Goal: Transaction & Acquisition: Purchase product/service

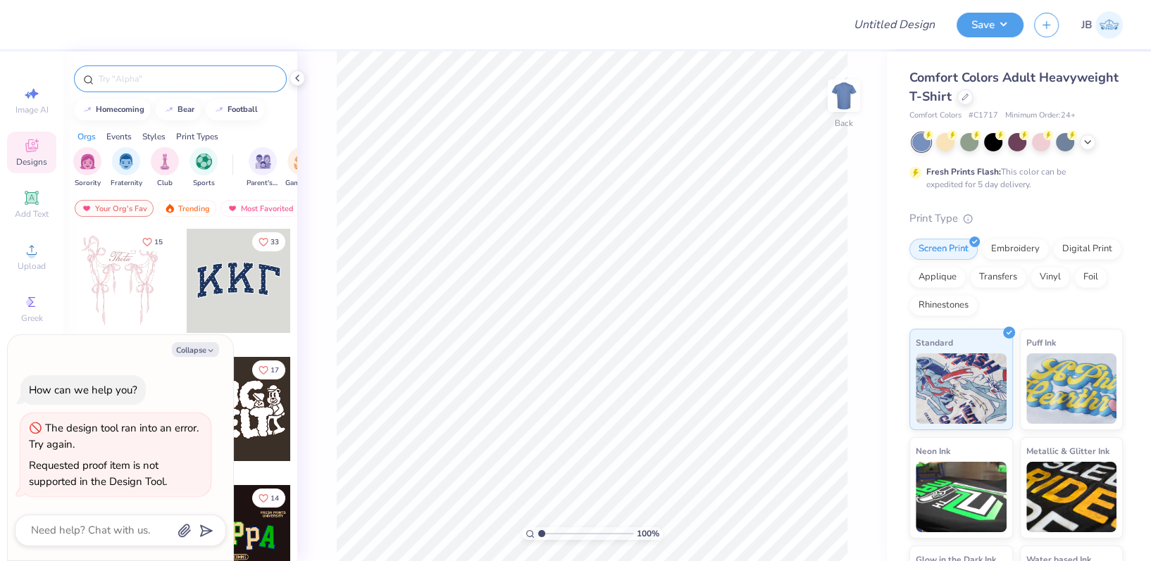
click at [137, 79] on input "text" at bounding box center [187, 79] width 180 height 14
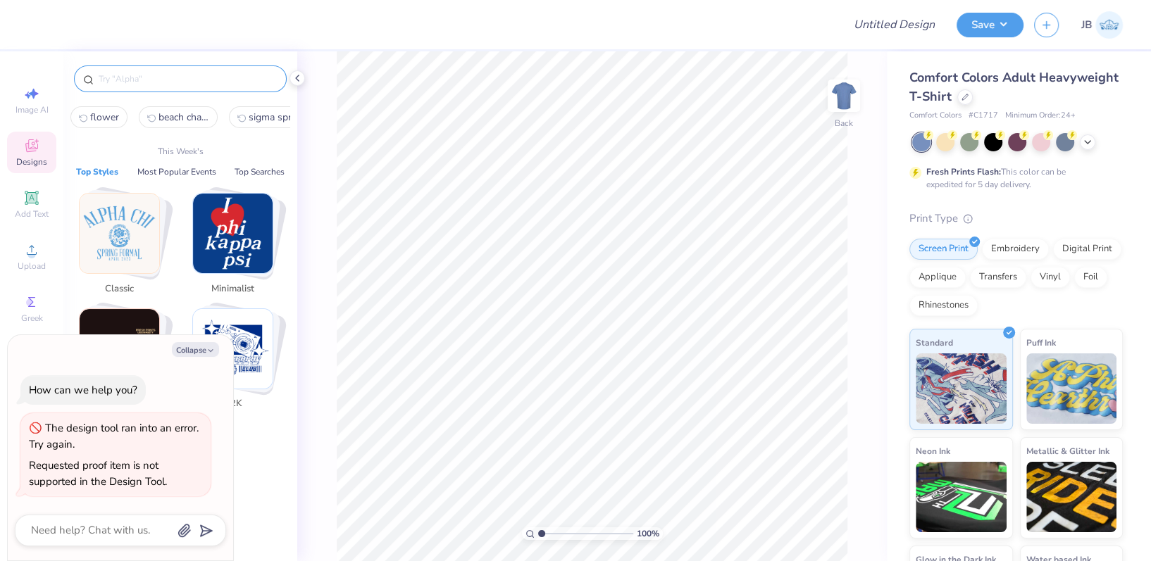
click at [132, 70] on div at bounding box center [180, 78] width 213 height 27
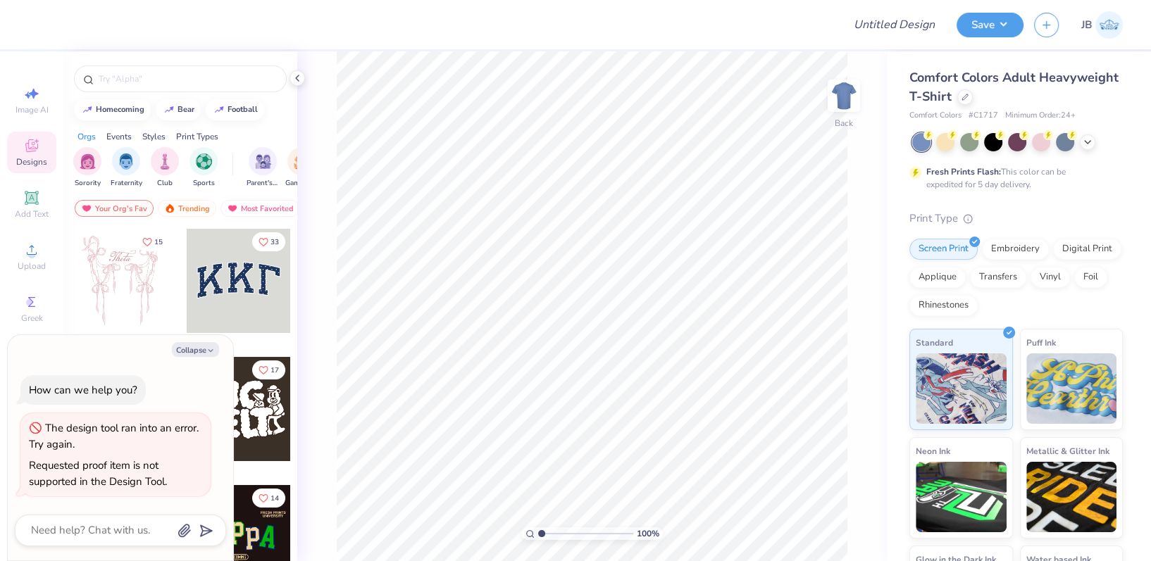
type textarea "x"
click at [177, 81] on input "text" at bounding box center [187, 79] width 180 height 14
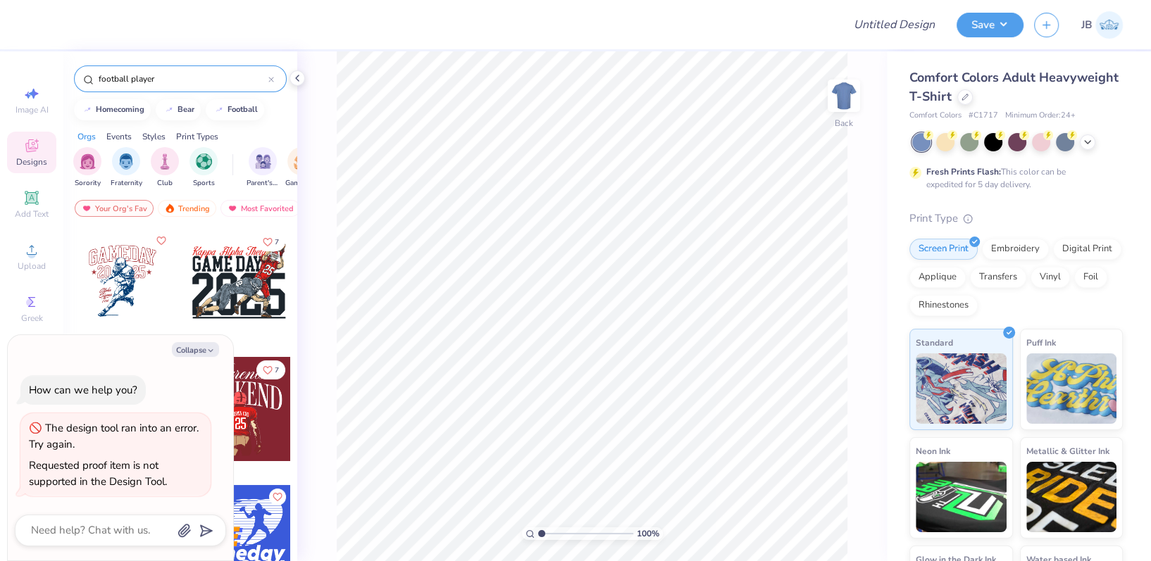
type input "football player"
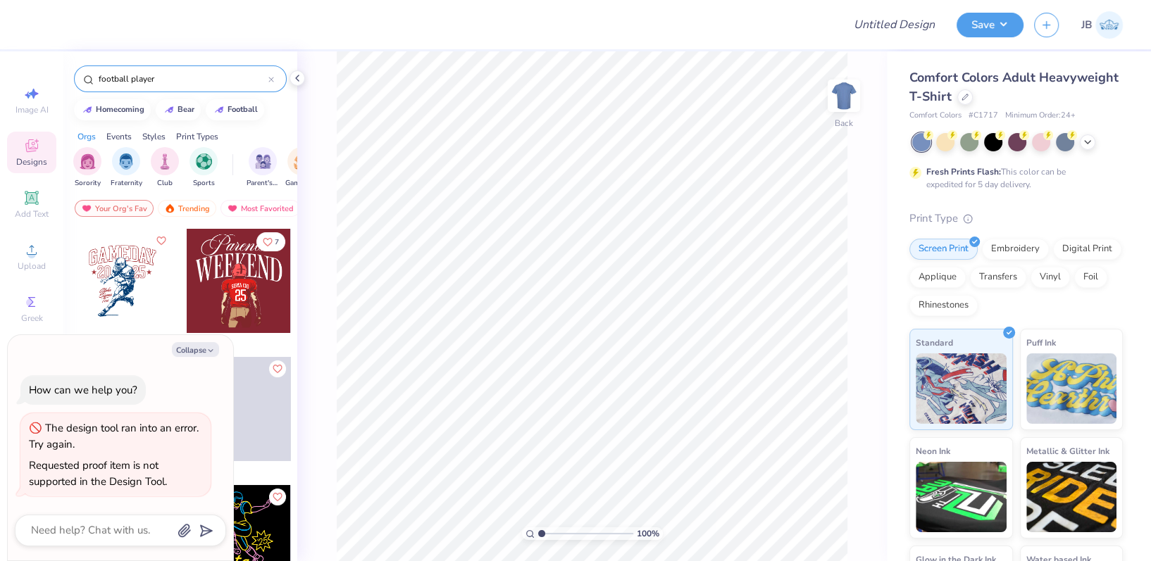
click at [238, 301] on div at bounding box center [239, 281] width 104 height 104
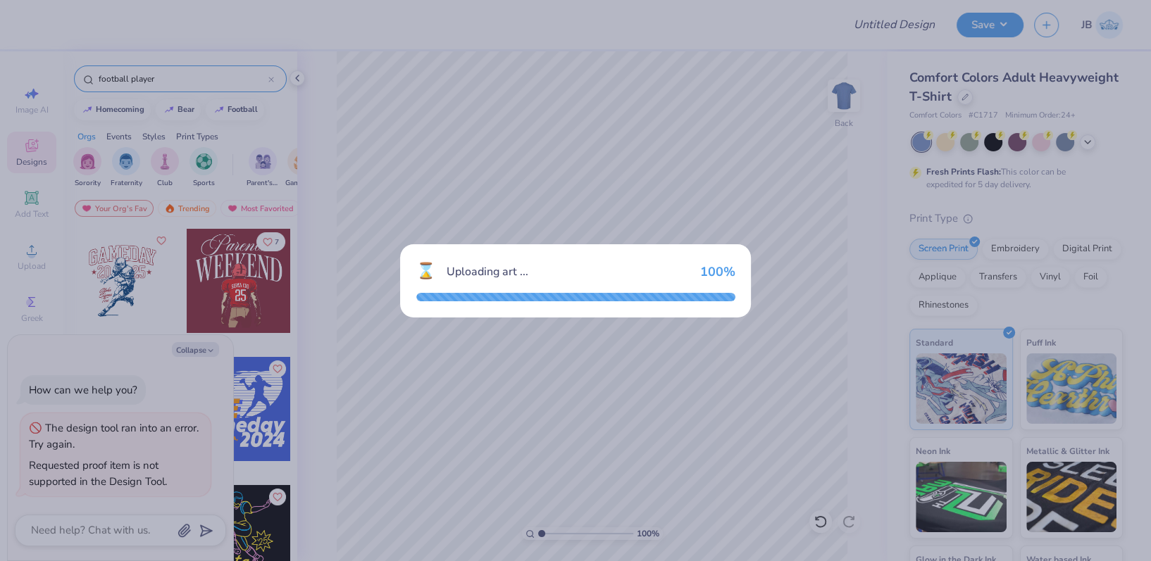
type textarea "x"
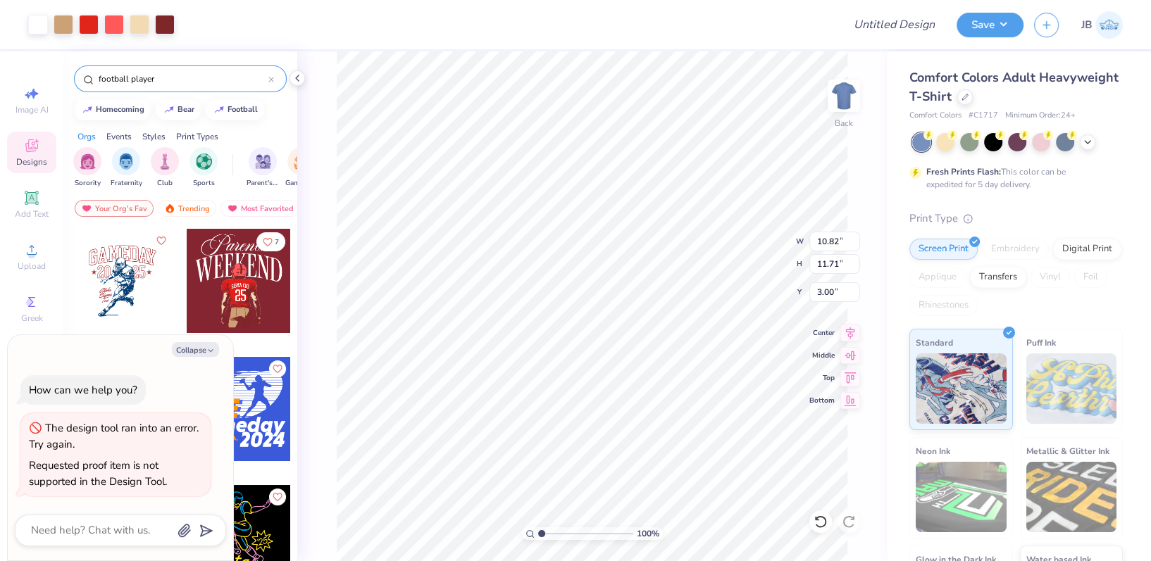
type input "1.42"
type textarea "x"
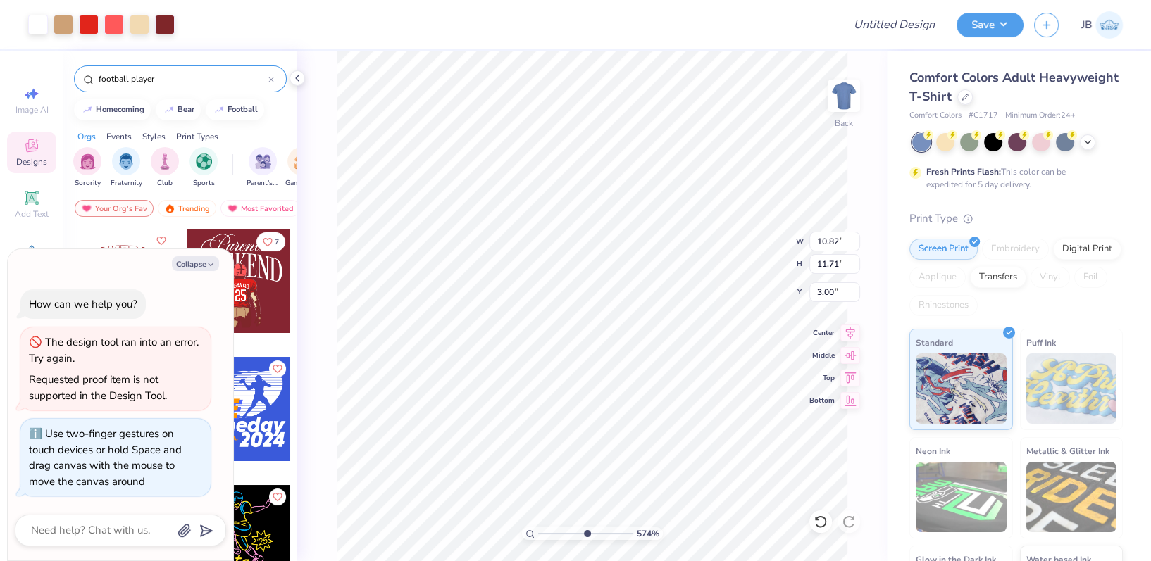
drag, startPoint x: 549, startPoint y: 532, endPoint x: 583, endPoint y: 524, distance: 35.5
type input "5.74"
click at [583, 527] on input "range" at bounding box center [585, 533] width 95 height 13
click at [210, 262] on icon "button" at bounding box center [210, 265] width 8 height 8
type textarea "x"
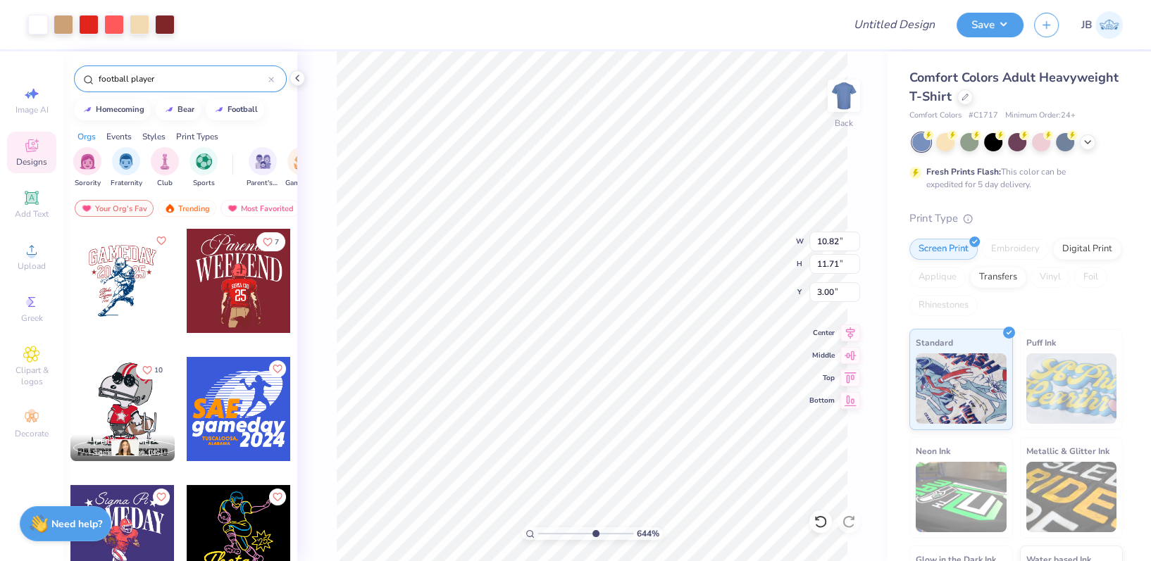
drag, startPoint x: 583, startPoint y: 531, endPoint x: 591, endPoint y: 531, distance: 7.7
type input "6.58"
click at [591, 531] on input "range" at bounding box center [585, 533] width 95 height 13
click at [1085, 142] on polyline at bounding box center [1088, 140] width 6 height 3
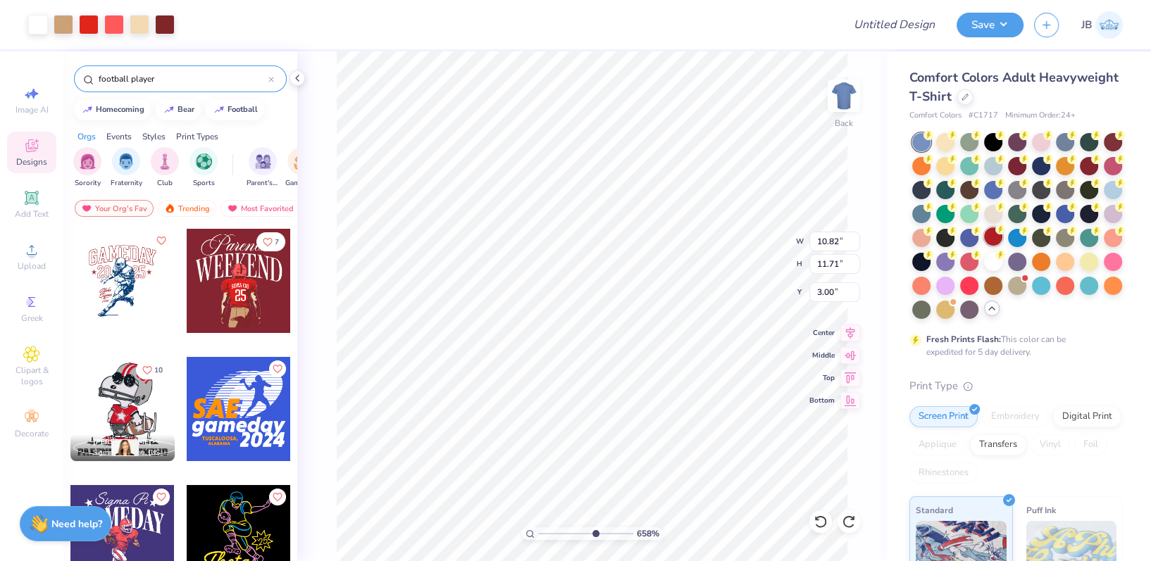
click at [1002, 246] on div at bounding box center [993, 236] width 18 height 18
click at [1104, 174] on div at bounding box center [1113, 165] width 18 height 18
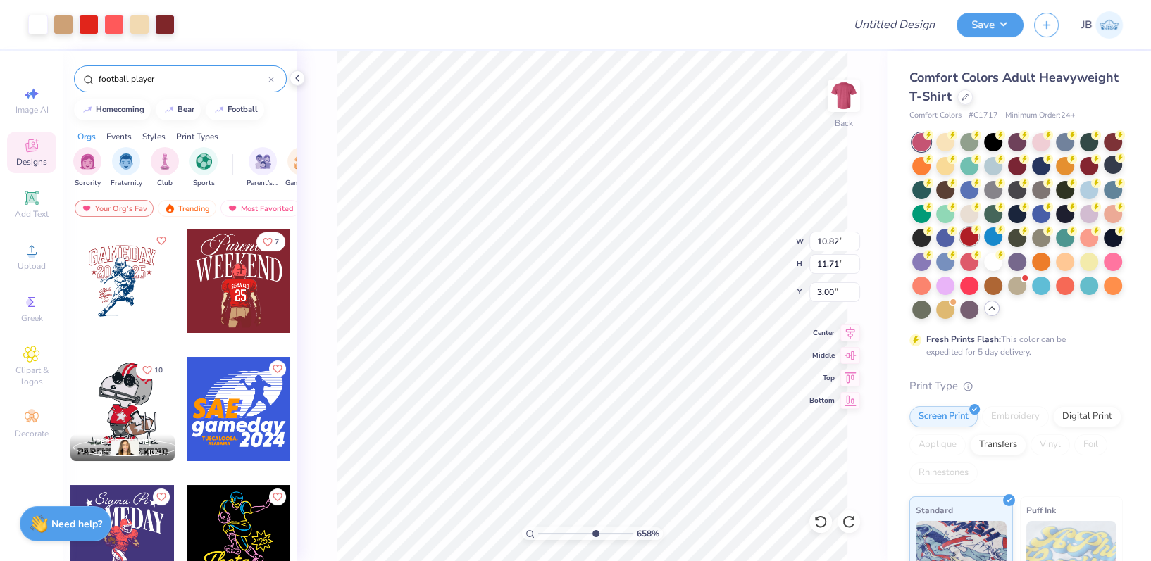
click at [981, 235] on circle at bounding box center [976, 230] width 10 height 10
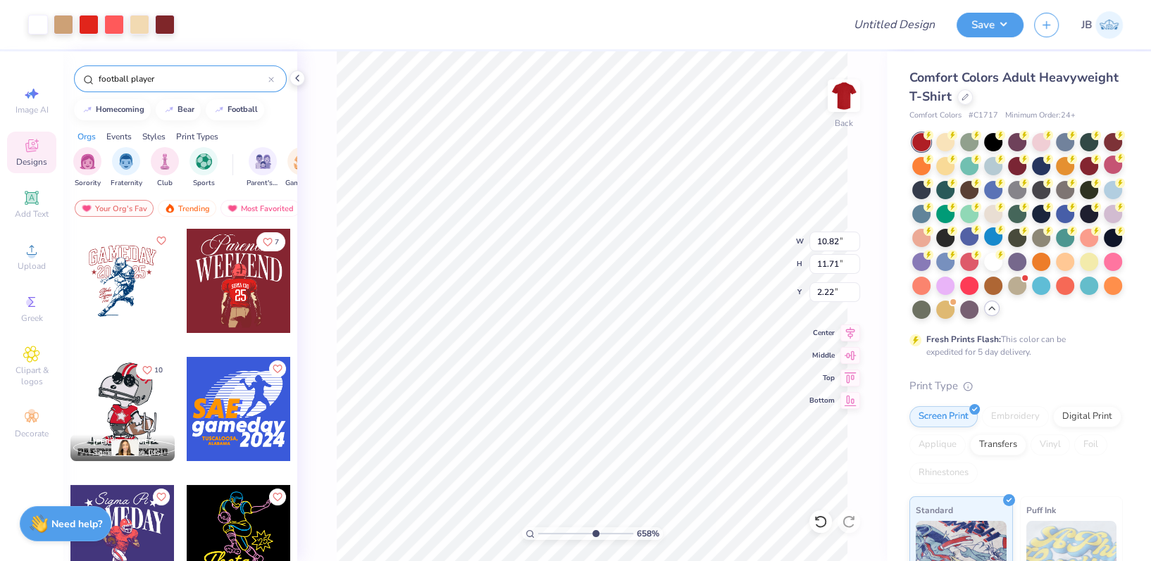
type input "3.00"
drag, startPoint x: 592, startPoint y: 530, endPoint x: 551, endPoint y: 535, distance: 40.4
type input "2.19"
click at [551, 535] on input "range" at bounding box center [585, 533] width 95 height 13
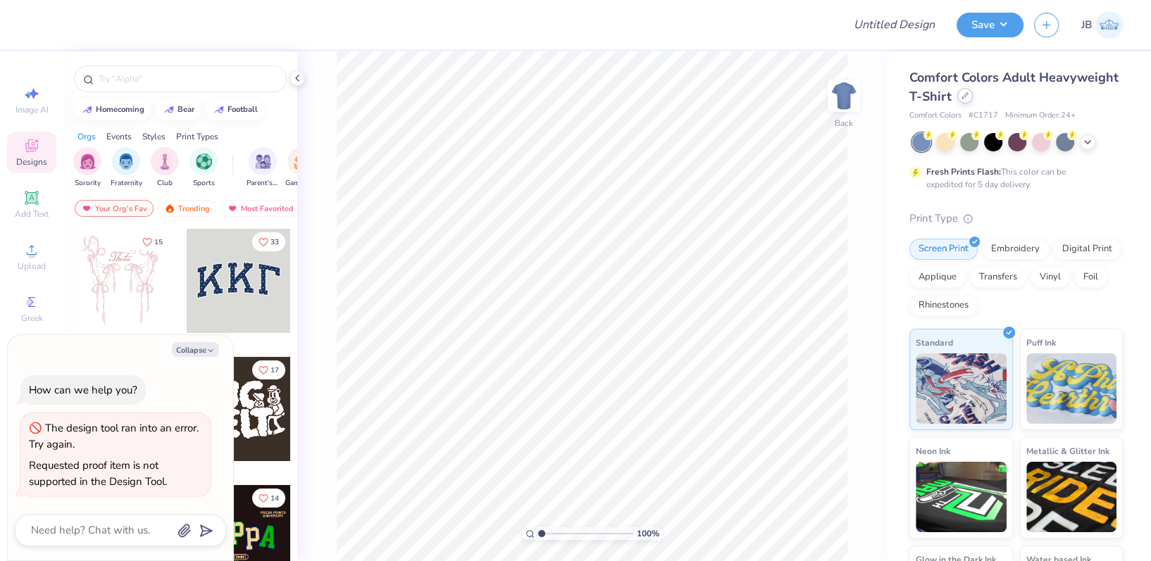
click at [973, 99] on div at bounding box center [964, 95] width 15 height 15
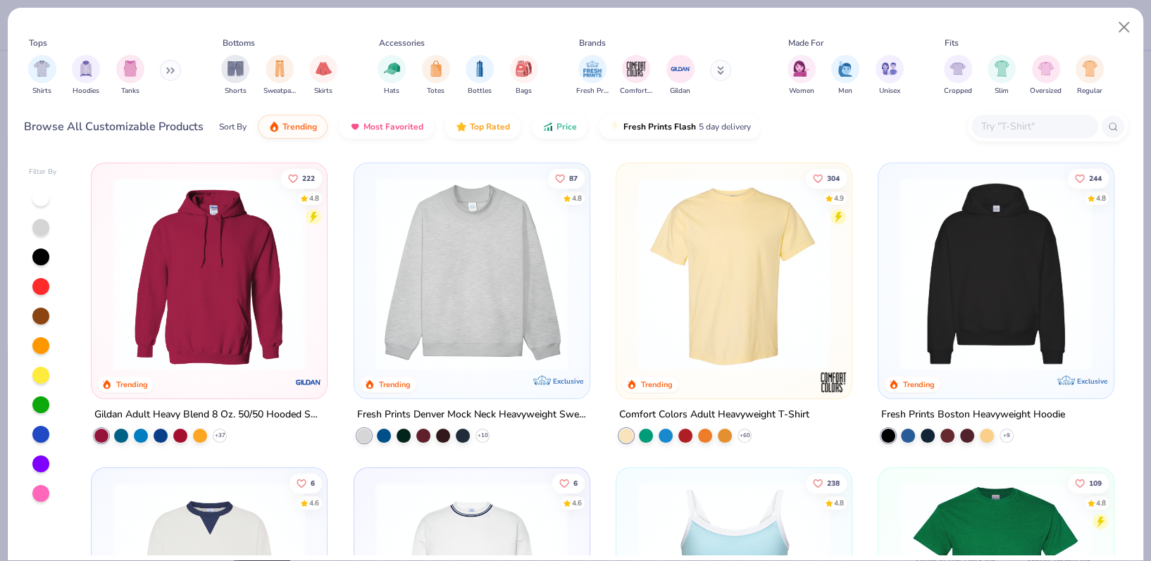
type textarea "x"
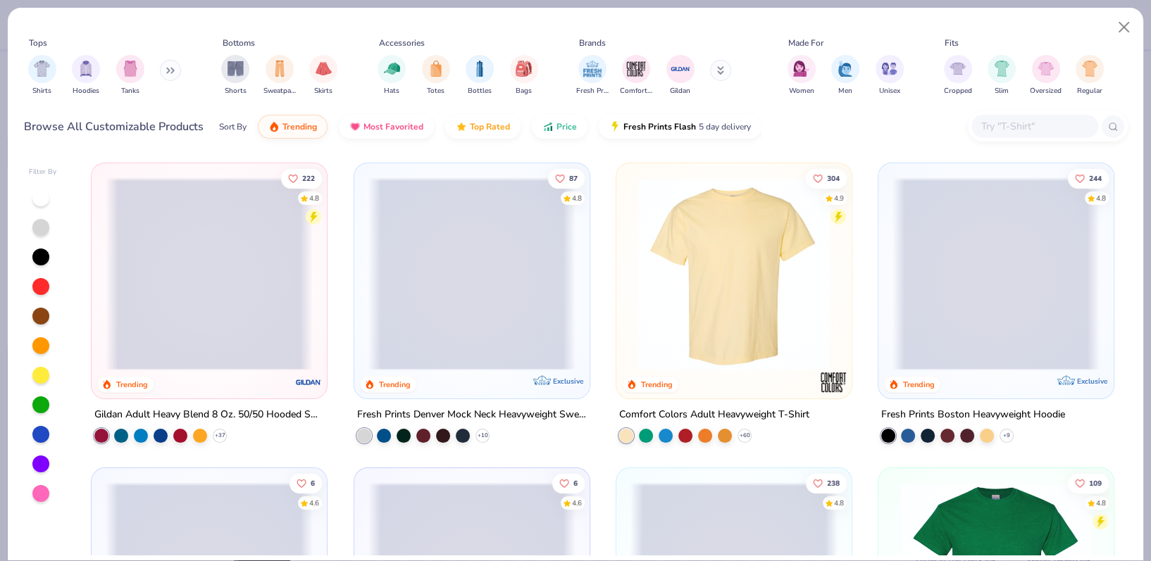
click at [1020, 116] on div "Browse All Customizable Products Sort By Trending Most Favorited Top Rated Pric…" at bounding box center [576, 126] width 1104 height 39
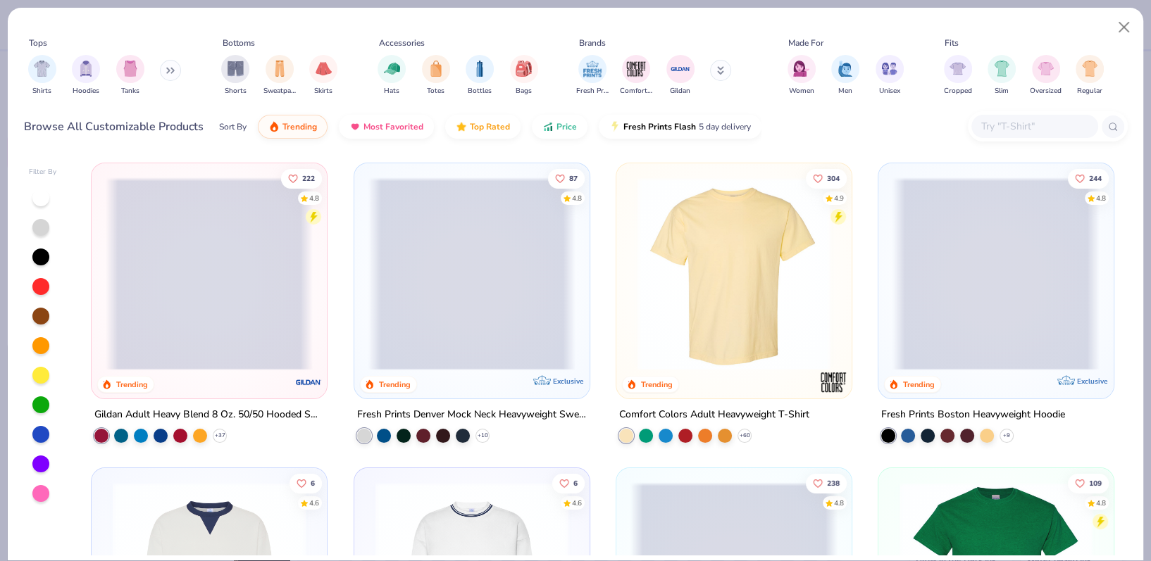
click at [1023, 126] on input "text" at bounding box center [1034, 126] width 108 height 16
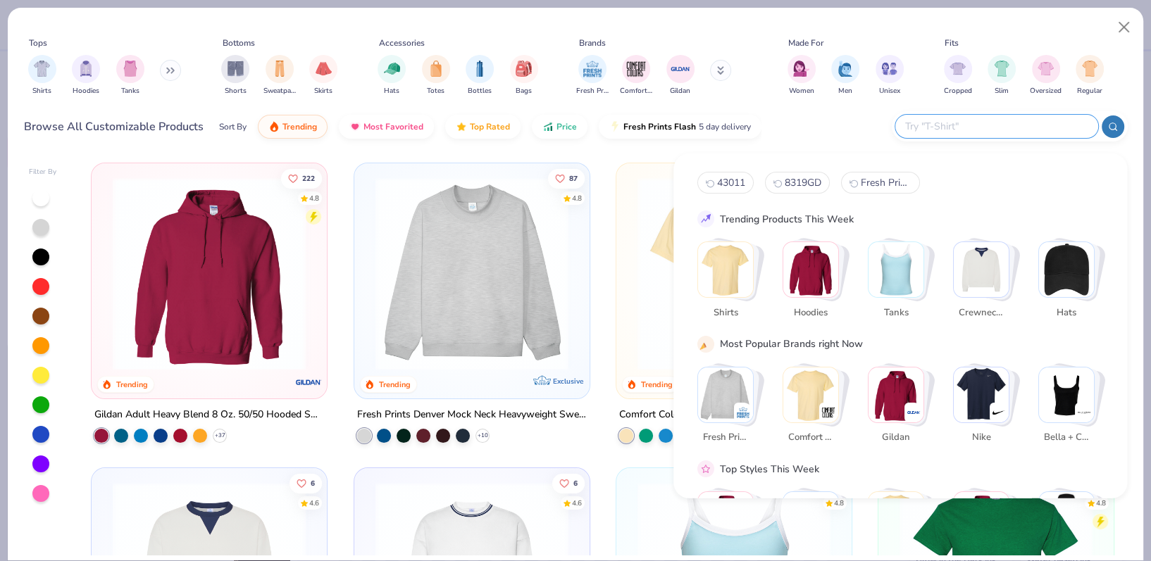
paste input "Fresh Prints FP46"
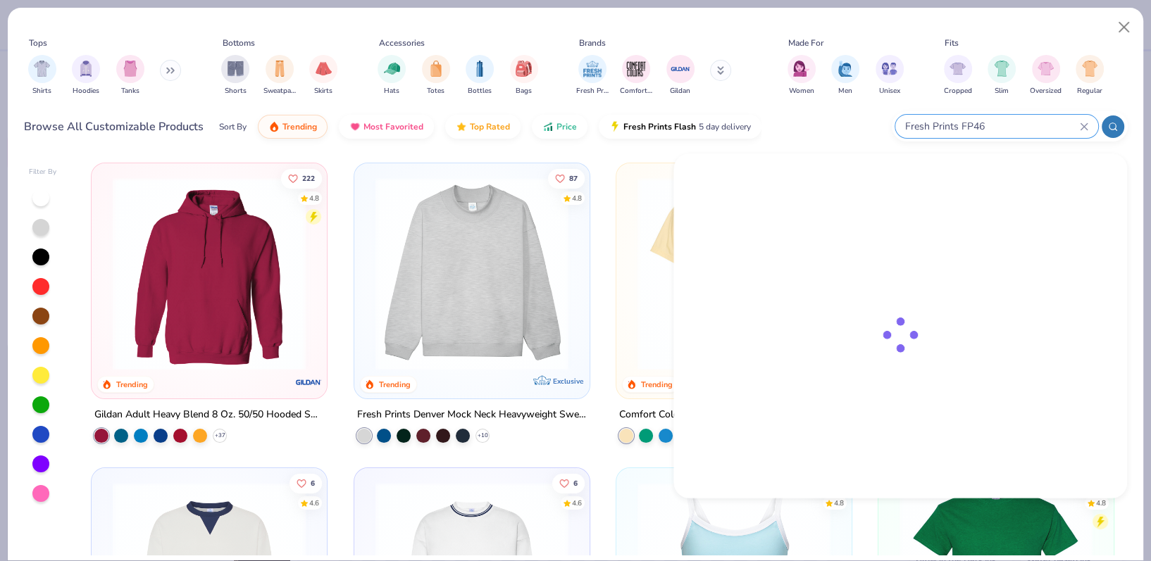
type input "Fresh Prints FP46"
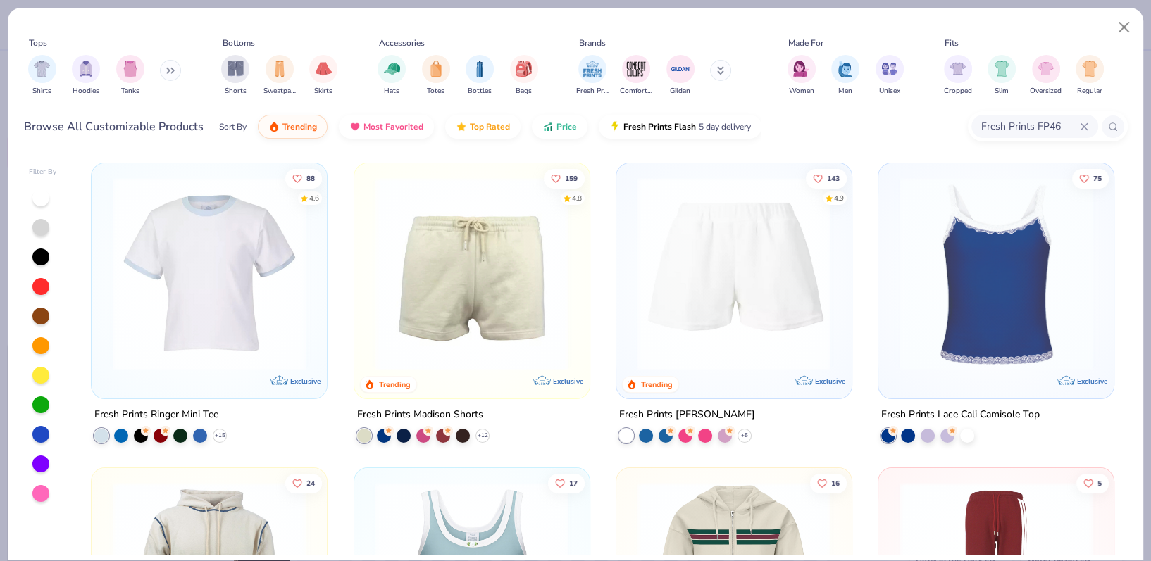
click at [197, 300] on img at bounding box center [209, 273] width 207 height 193
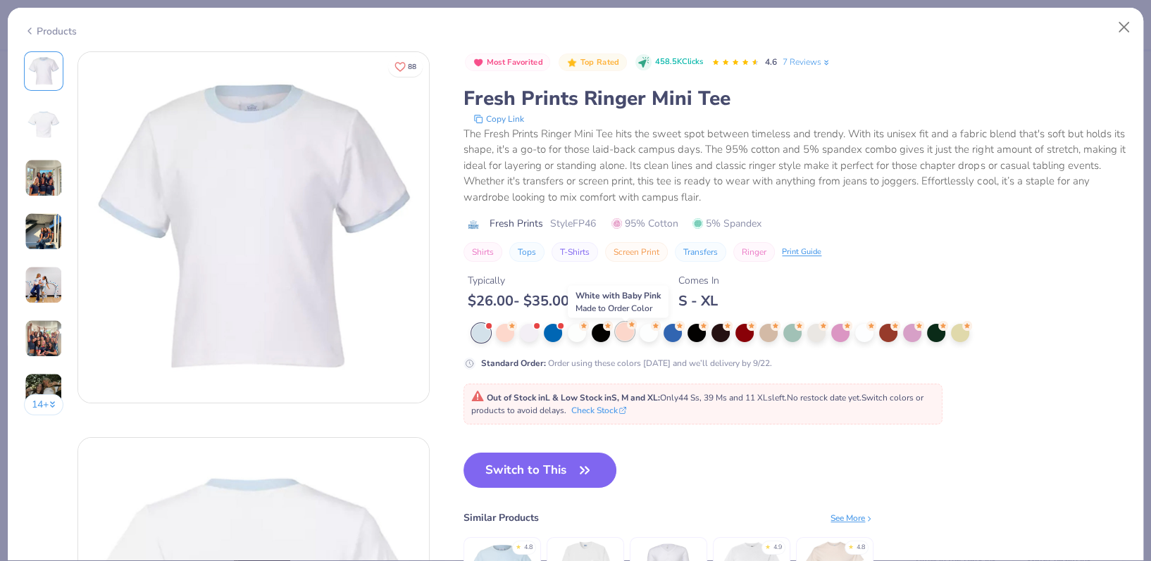
click at [627, 330] on icon at bounding box center [632, 325] width 10 height 10
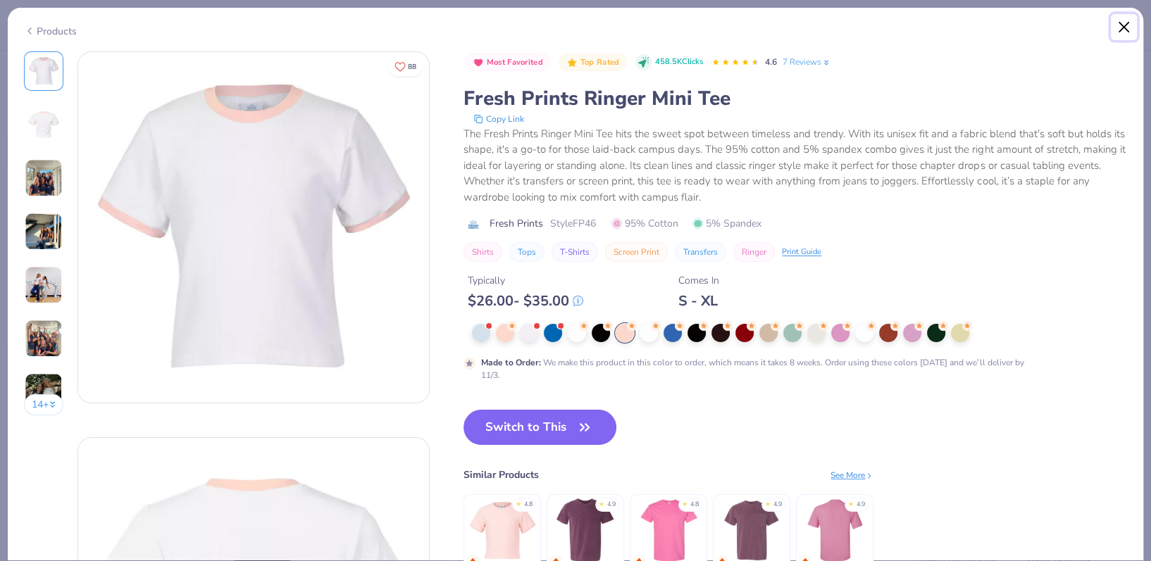
click at [1127, 28] on button "Close" at bounding box center [1124, 27] width 27 height 27
type textarea "x"
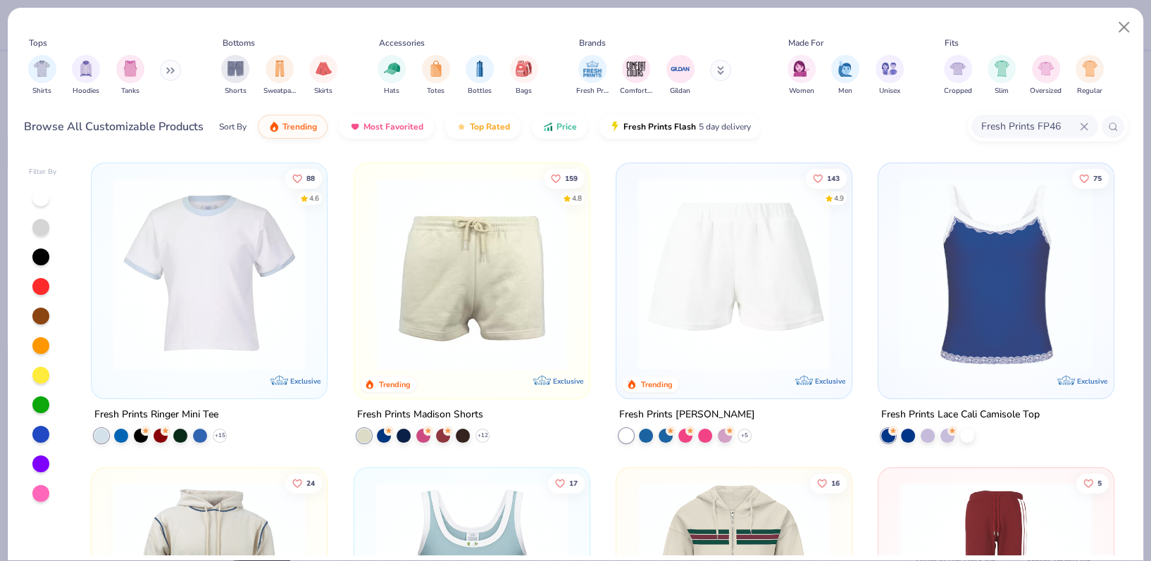
click at [1086, 131] on icon at bounding box center [1084, 127] width 8 height 8
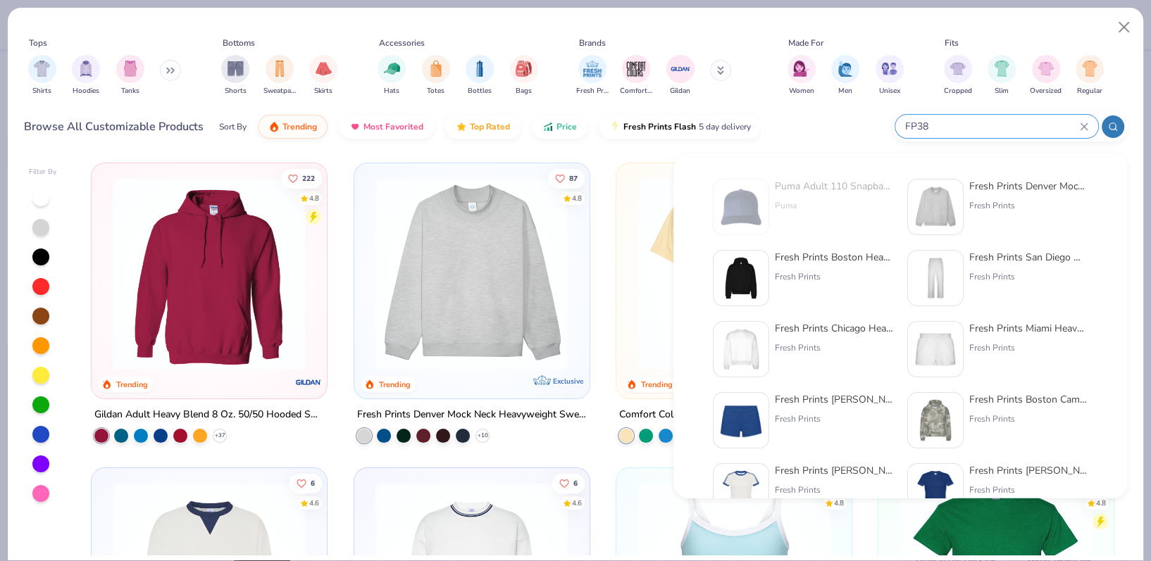
type input "FP38"
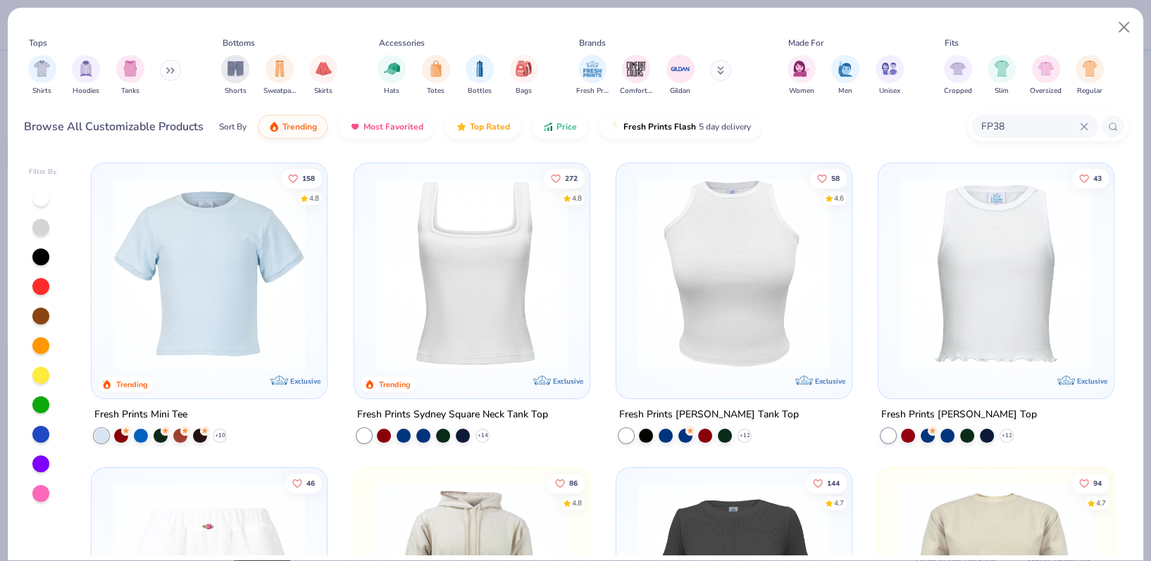
click at [227, 277] on img at bounding box center [209, 273] width 207 height 193
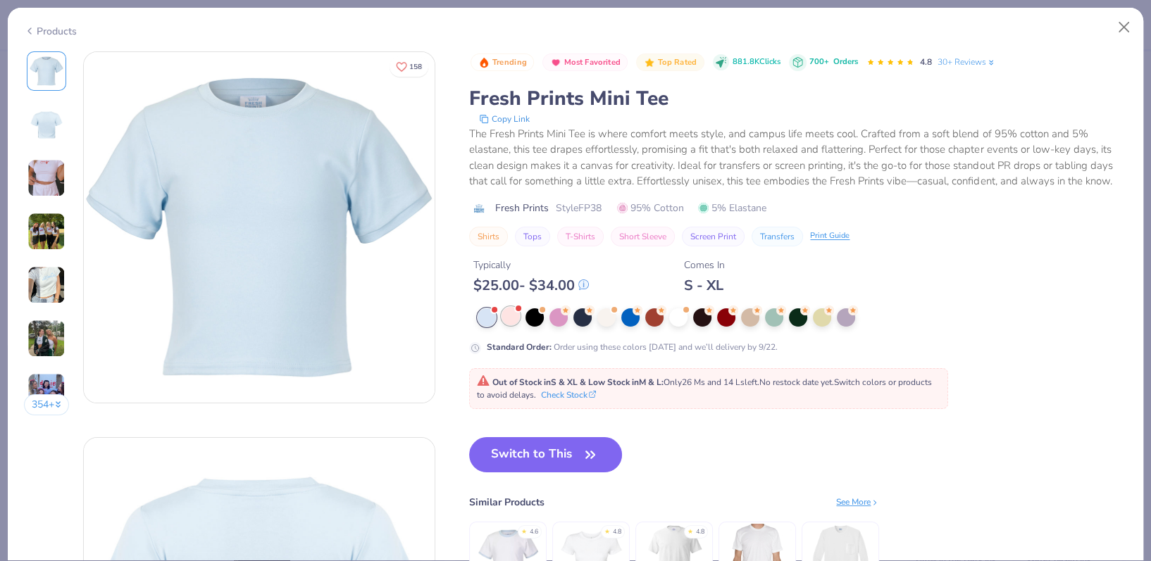
click at [519, 311] on div at bounding box center [518, 309] width 6 height 6
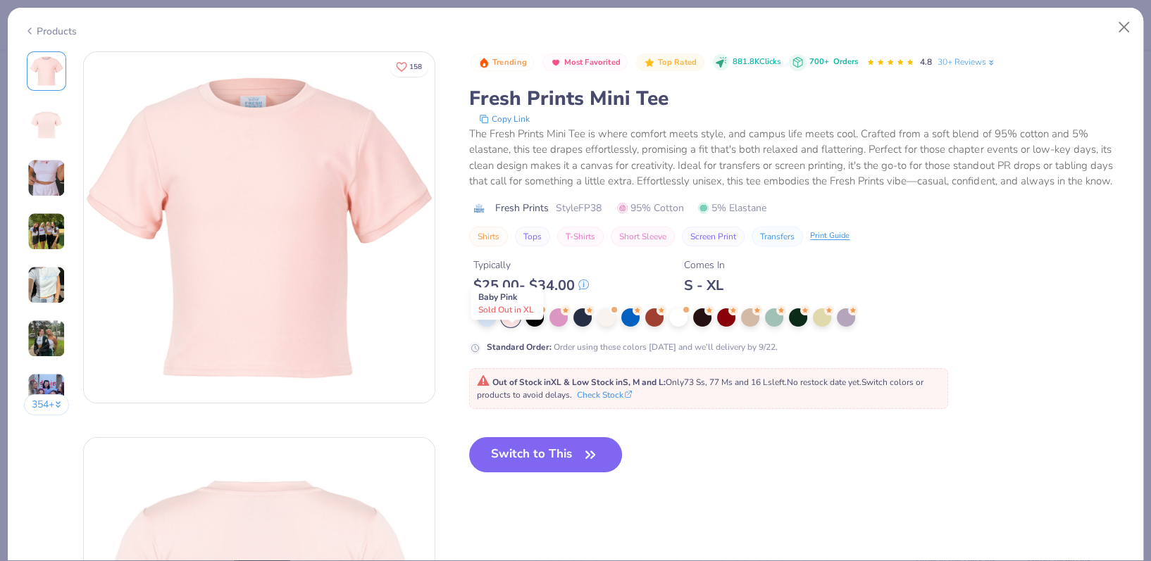
click at [517, 327] on div at bounding box center [510, 317] width 18 height 18
click at [1122, 19] on button "Close" at bounding box center [1124, 27] width 27 height 27
type textarea "x"
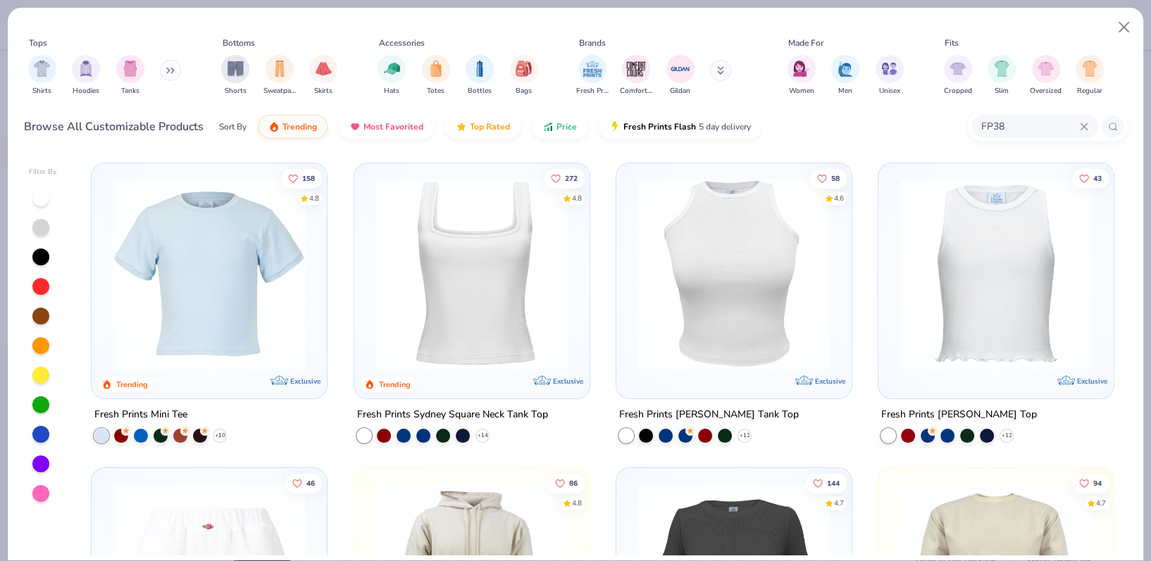
click at [1023, 135] on input "FP38" at bounding box center [1030, 126] width 100 height 16
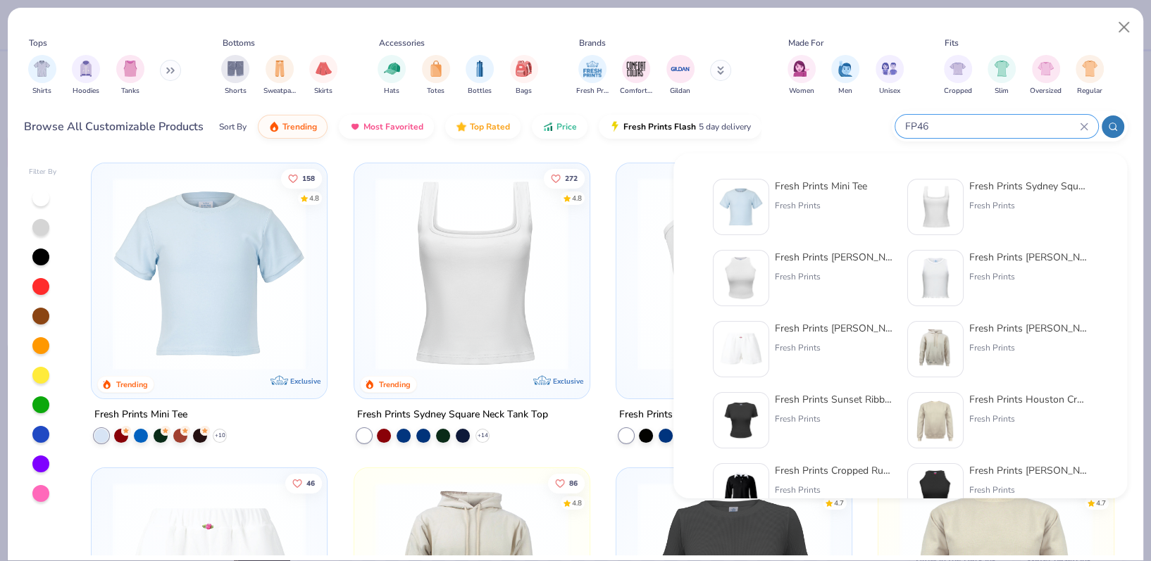
type input "FP46"
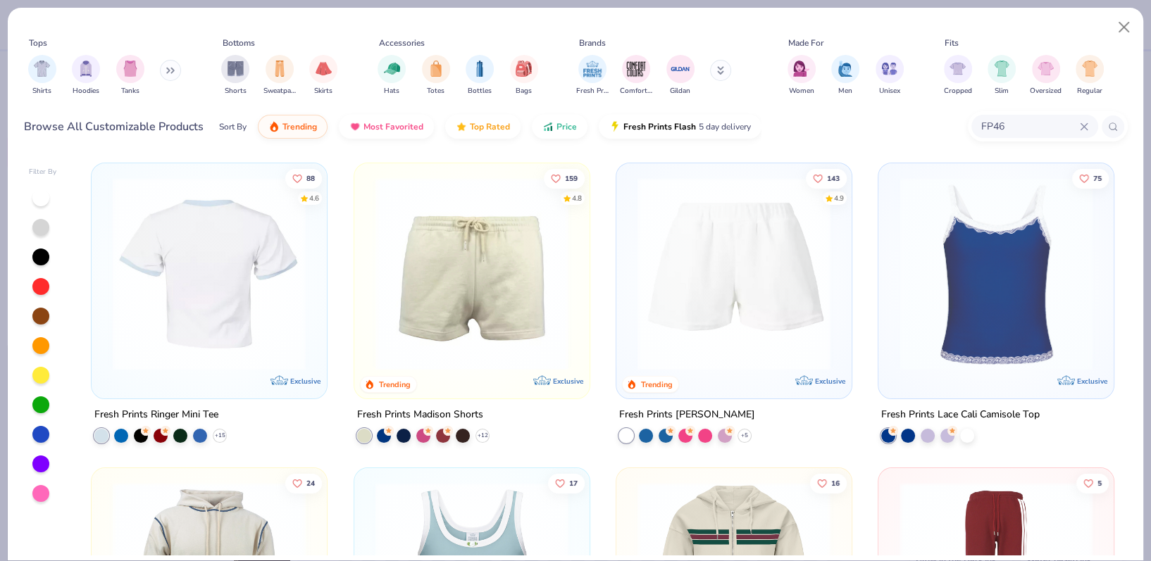
click at [237, 282] on div at bounding box center [210, 273] width 622 height 193
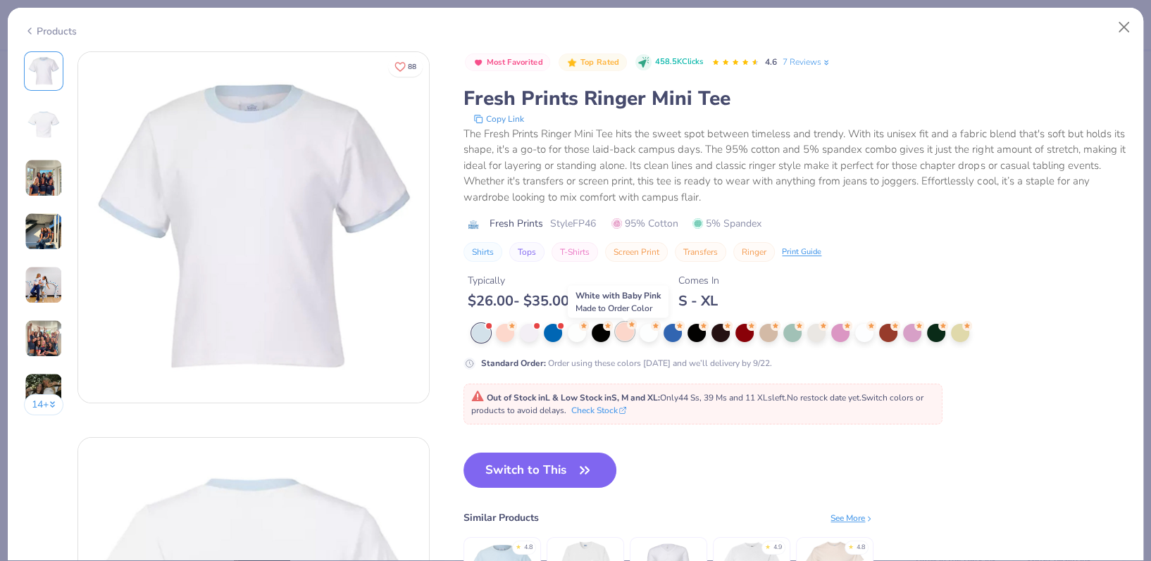
click at [623, 337] on div at bounding box center [624, 332] width 18 height 18
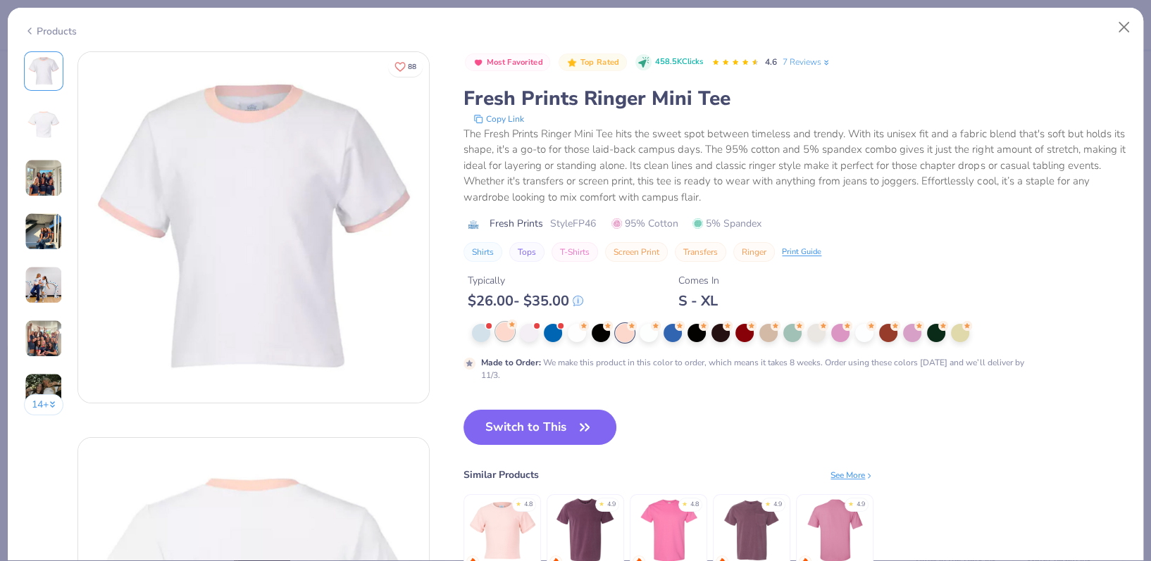
click at [510, 341] on div at bounding box center [505, 332] width 18 height 18
click at [623, 339] on div at bounding box center [624, 332] width 18 height 18
click at [606, 335] on div at bounding box center [601, 332] width 18 height 18
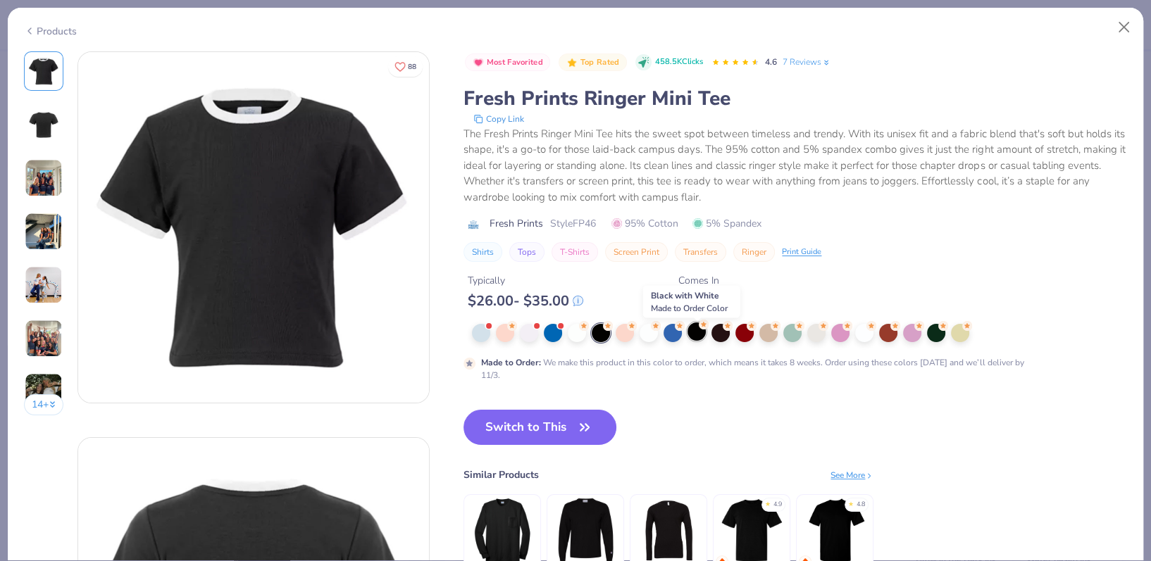
click at [694, 340] on div at bounding box center [696, 332] width 18 height 18
click at [723, 338] on div at bounding box center [720, 332] width 18 height 18
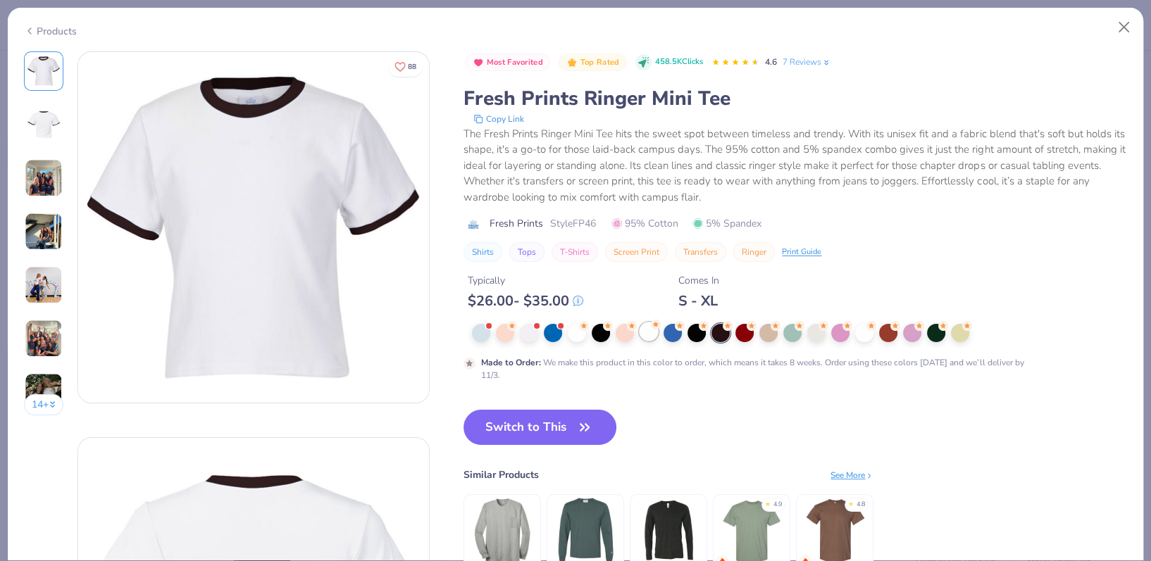
click at [654, 330] on icon at bounding box center [656, 325] width 10 height 10
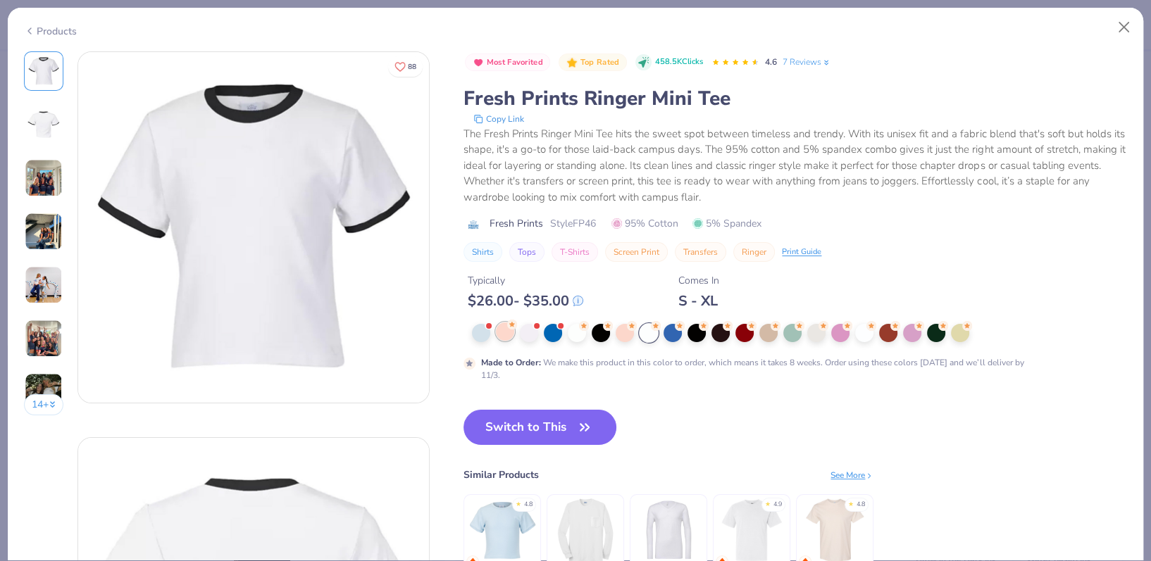
click at [513, 338] on div at bounding box center [505, 332] width 18 height 18
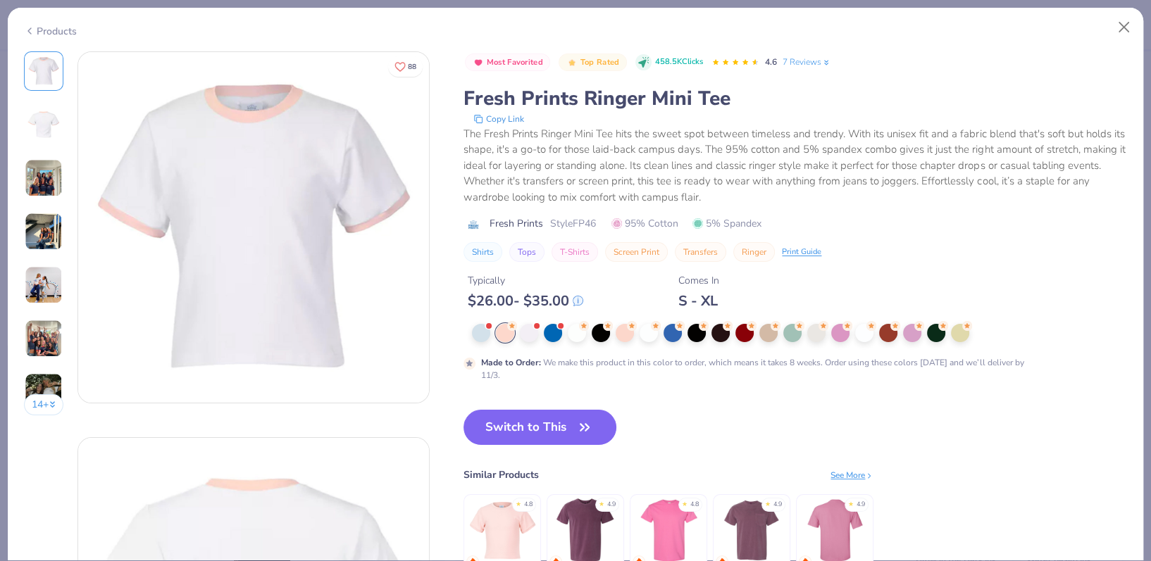
type textarea "x"
